Goal: Information Seeking & Learning: Understand process/instructions

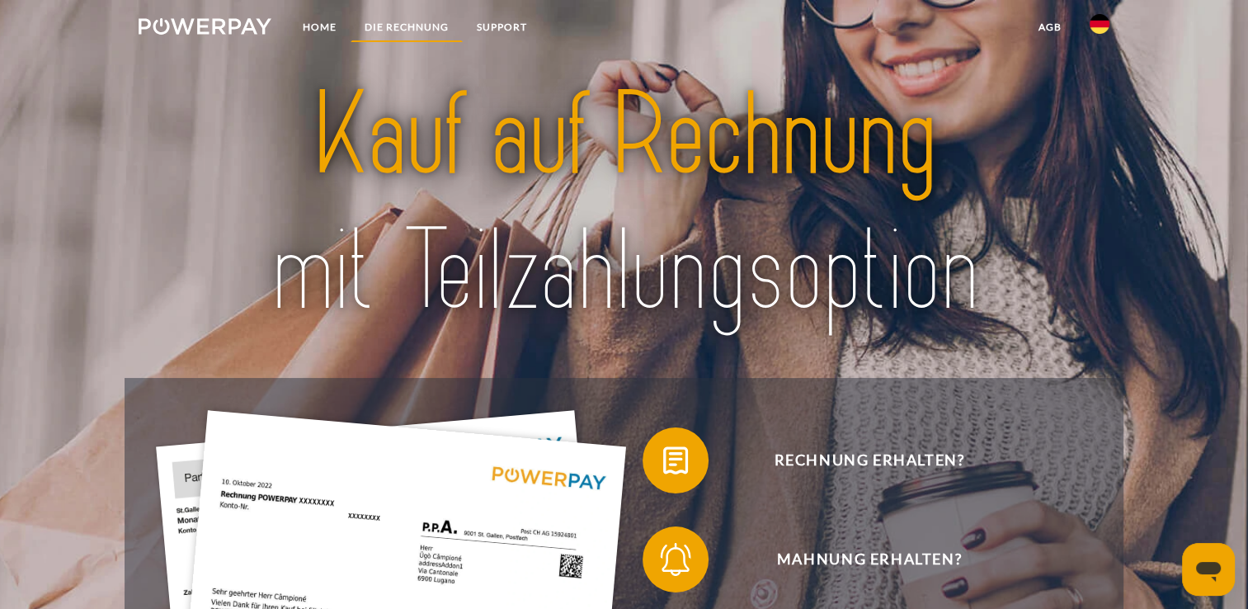
click at [415, 23] on link "DIE RECHNUNG" at bounding box center [407, 27] width 112 height 30
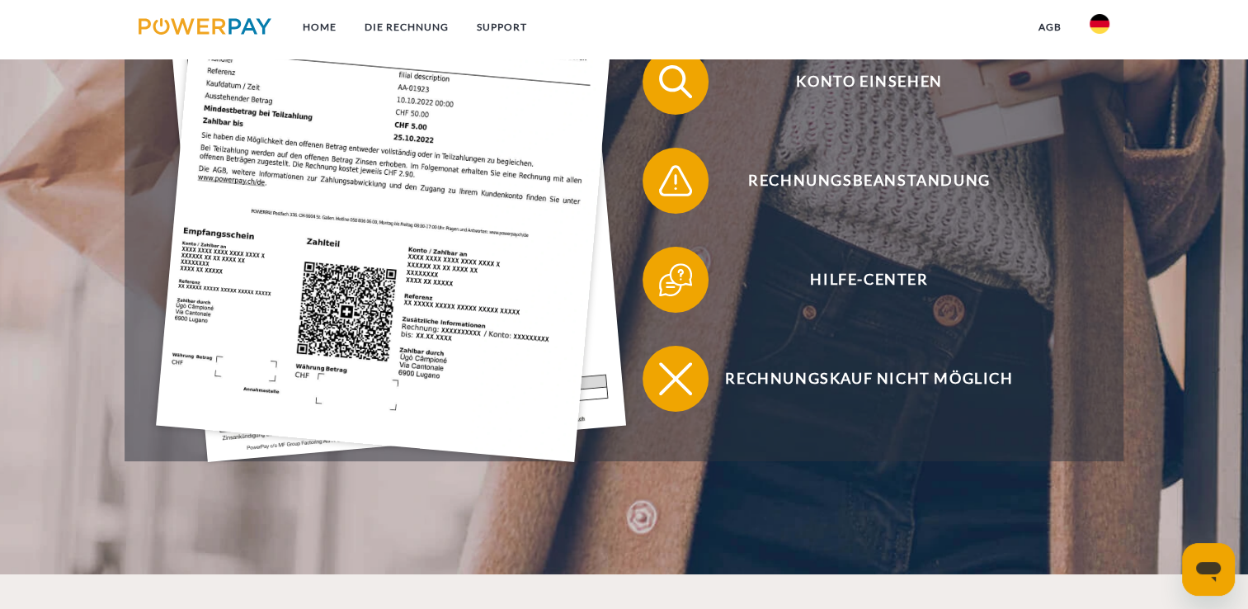
scroll to position [494, 0]
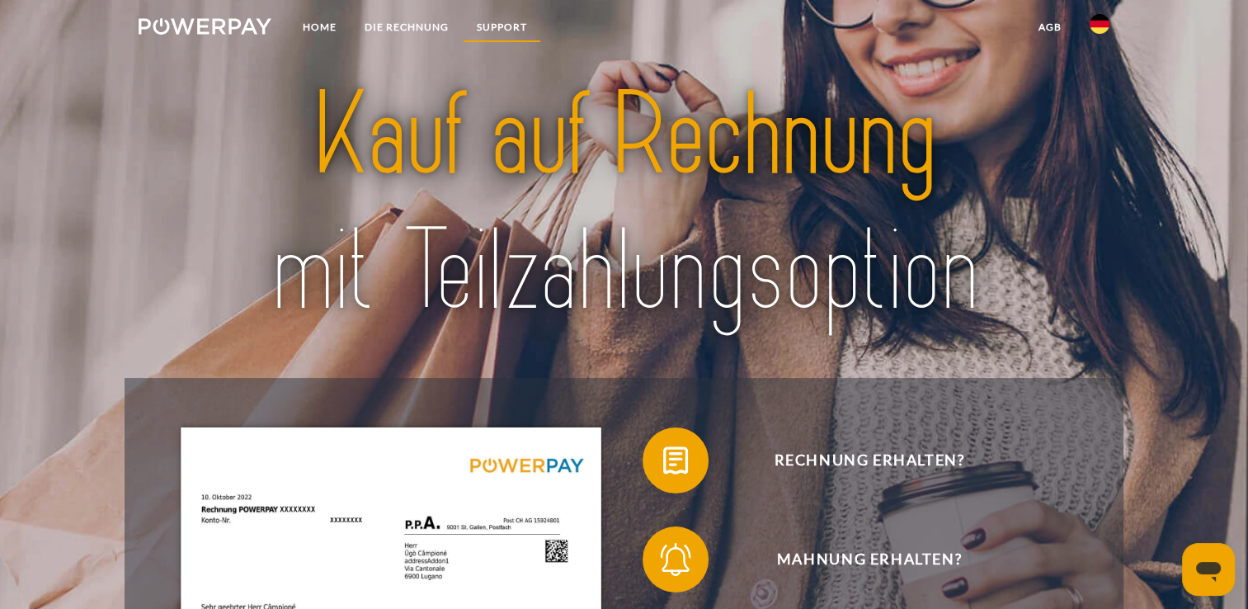
click at [500, 28] on link "SUPPORT" at bounding box center [502, 27] width 78 height 30
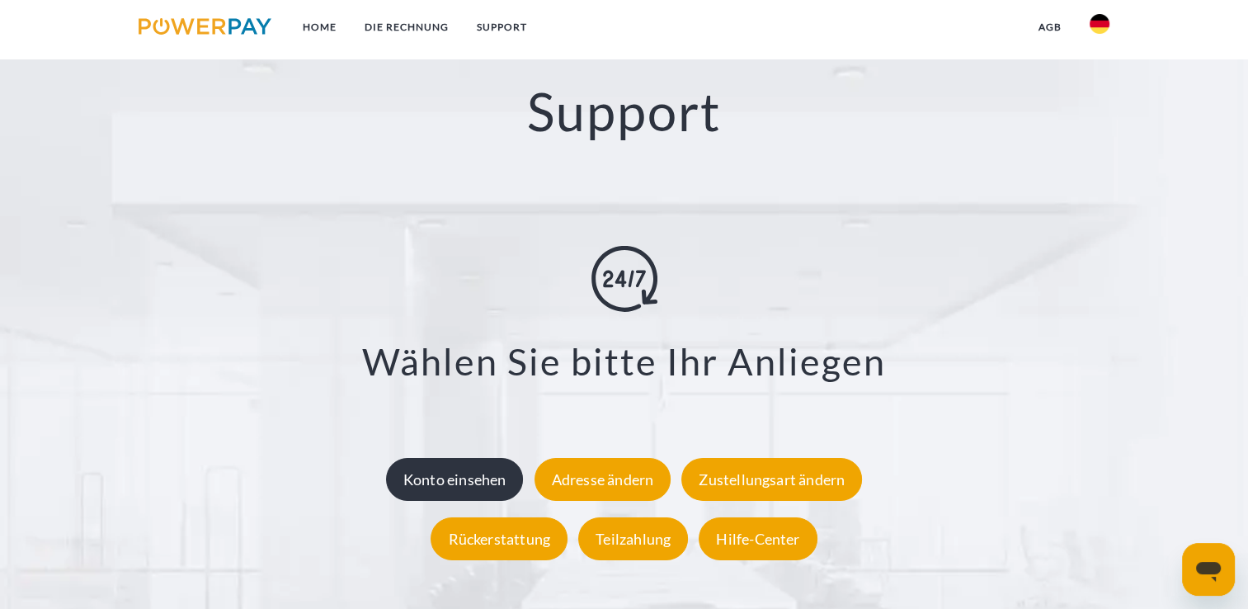
click at [451, 487] on div "Konto einsehen" at bounding box center [455, 479] width 138 height 43
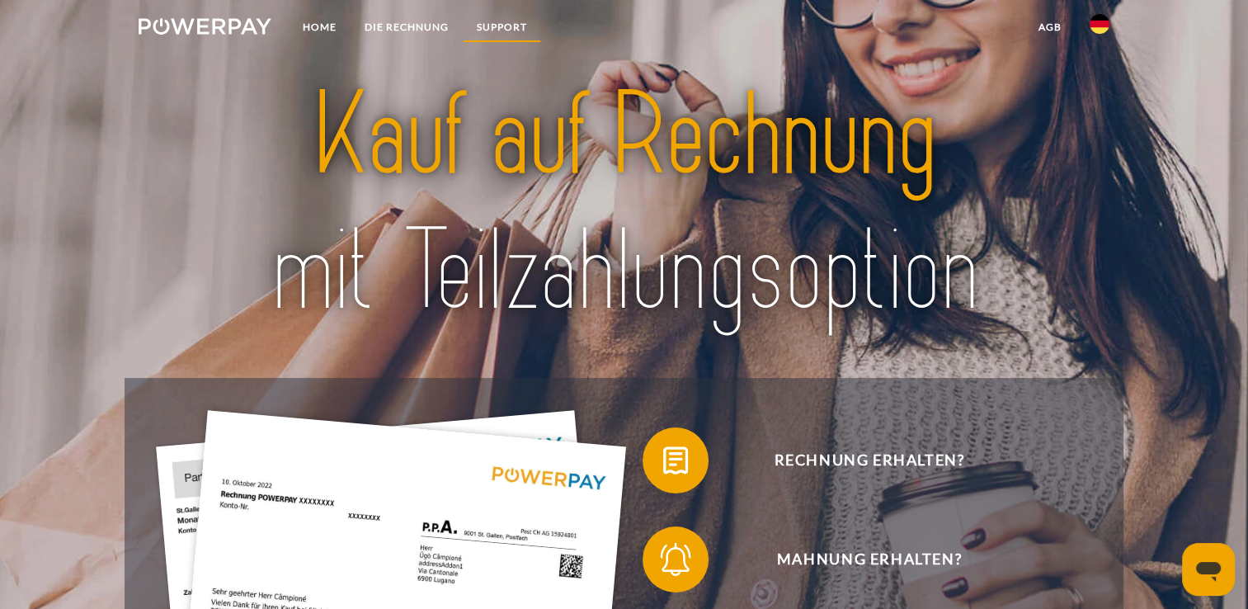
click at [501, 22] on link "SUPPORT" at bounding box center [502, 27] width 78 height 30
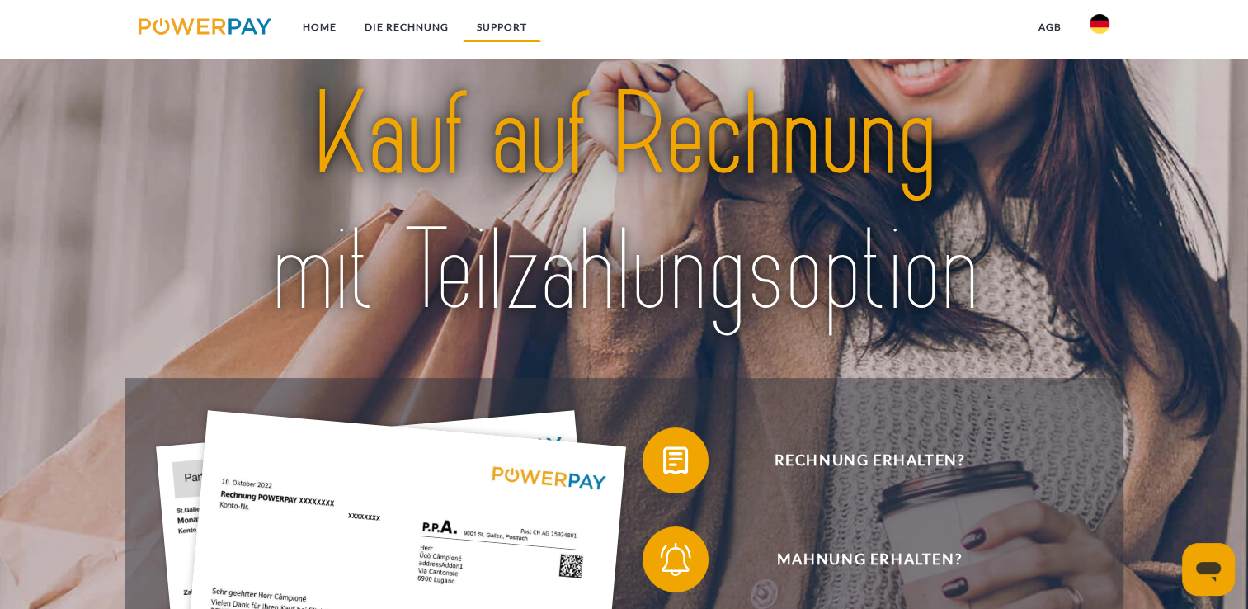
scroll to position [2842, 0]
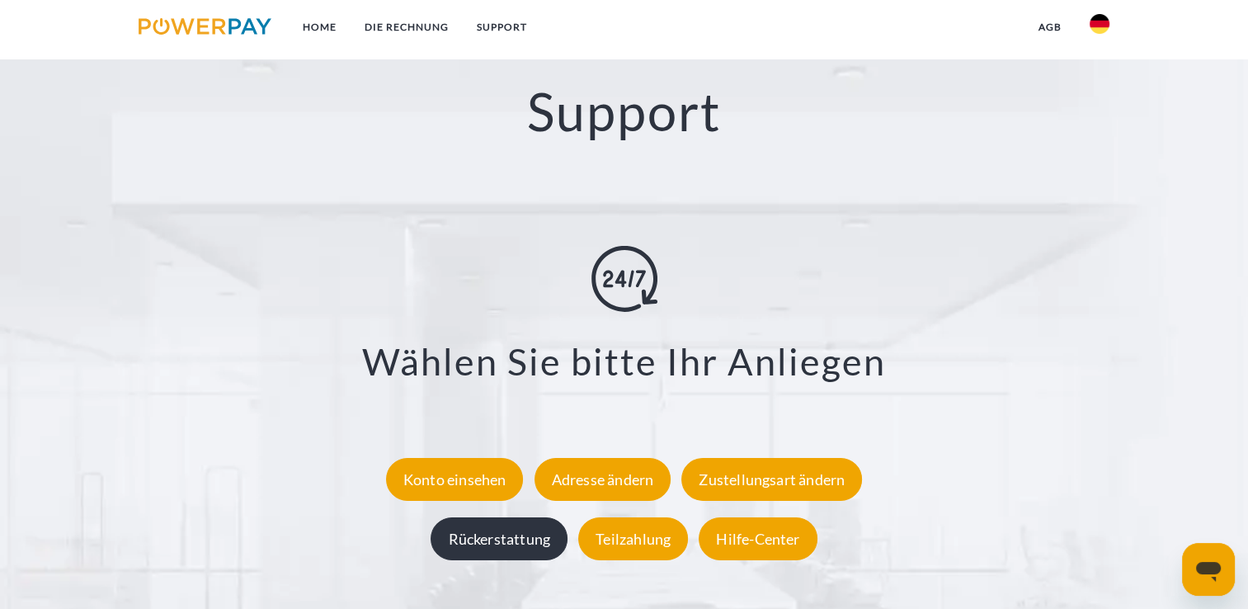
click at [507, 538] on div "Rückerstattung" at bounding box center [499, 538] width 137 height 43
